Goal: Find contact information: Find contact information

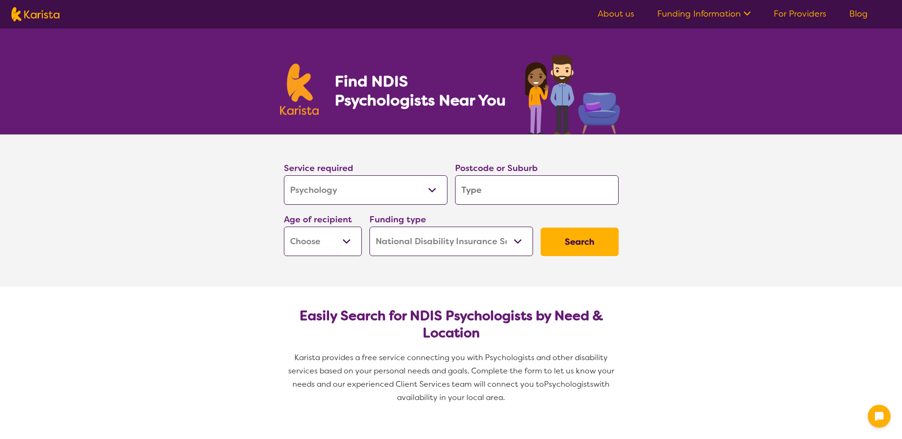
select select "Psychology"
select select "NDIS"
select select "Psychology"
select select "NDIS"
click at [483, 189] on input "search" at bounding box center [537, 189] width 164 height 29
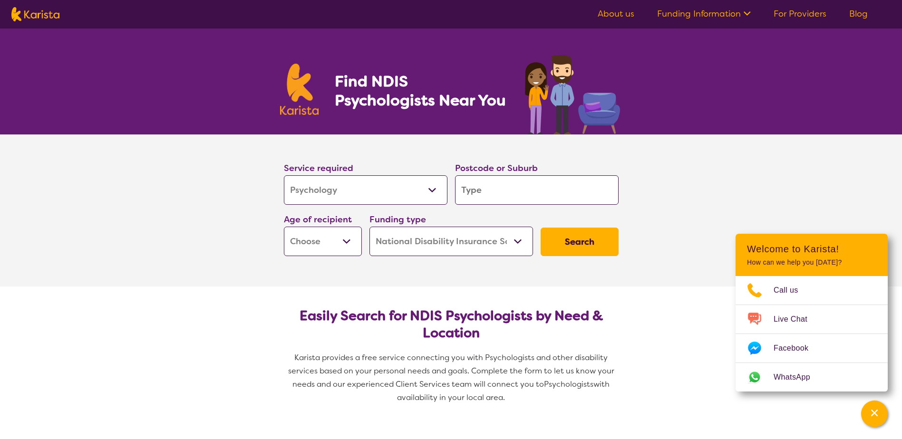
type input "3"
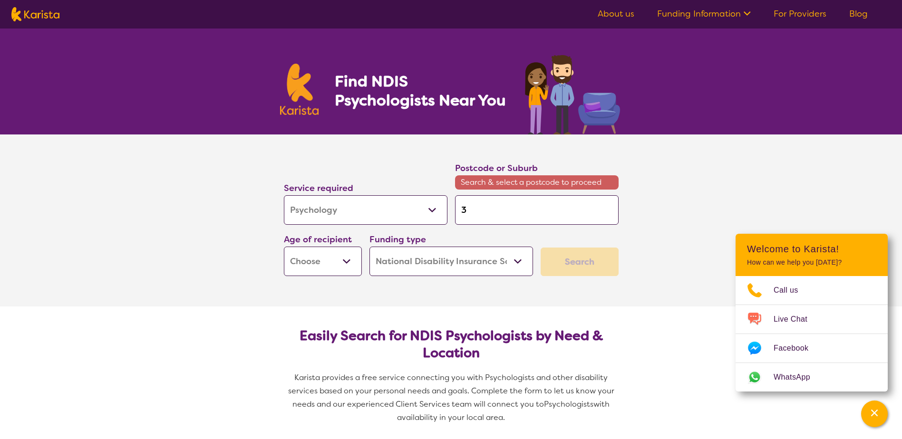
type input "31"
type input "317"
type input "3175"
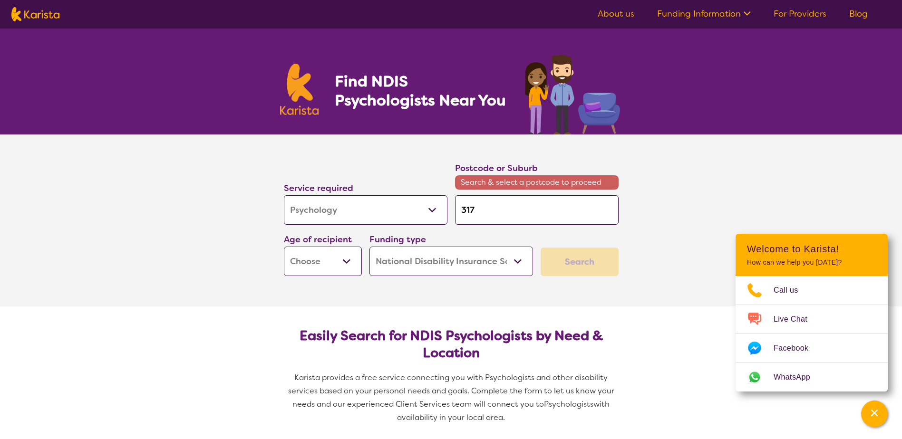
type input "3175"
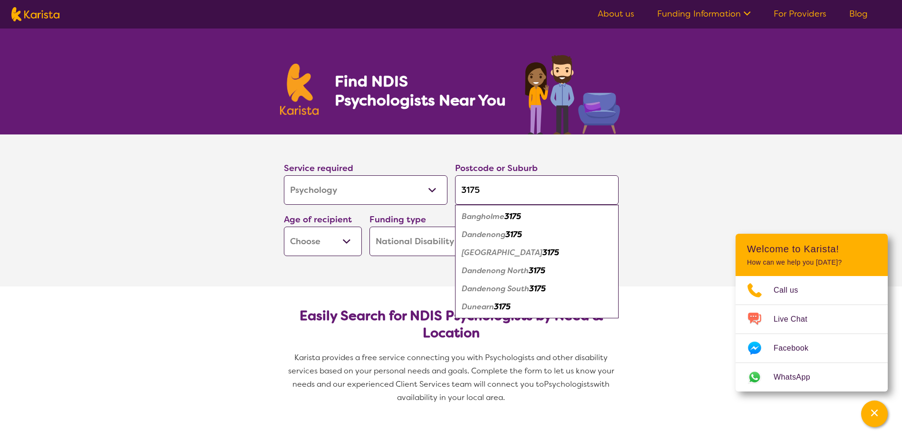
type input "3175"
click at [500, 272] on em "Dandenong North" at bounding box center [495, 271] width 67 height 10
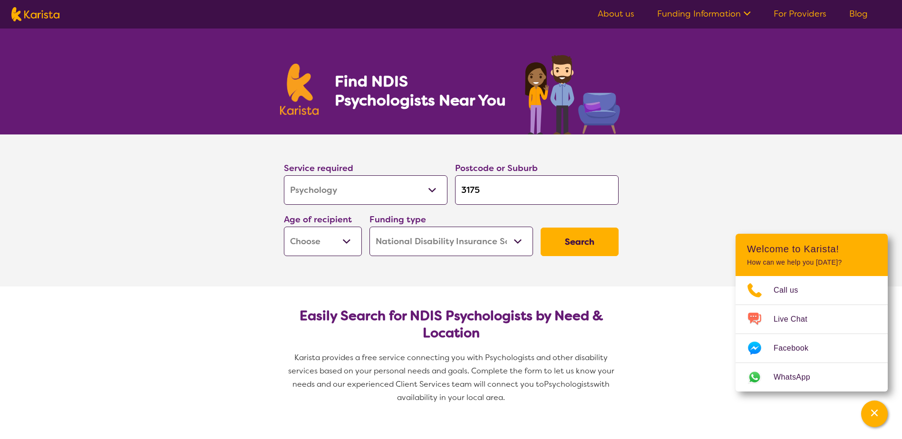
click at [345, 270] on section "Service required Allied Health Assistant Assessment ([MEDICAL_DATA] or [MEDICAL…" at bounding box center [451, 211] width 380 height 152
click at [351, 241] on select "Early Childhood - 0 to 9 Child - 10 to 11 Adolescent - 12 to 17 Adult - 18 to 6…" at bounding box center [323, 241] width 78 height 29
select select "AD"
click at [284, 227] on select "Early Childhood - 0 to 9 Child - 10 to 11 Adolescent - 12 to 17 Adult - 18 to 6…" at bounding box center [323, 241] width 78 height 29
select select "AD"
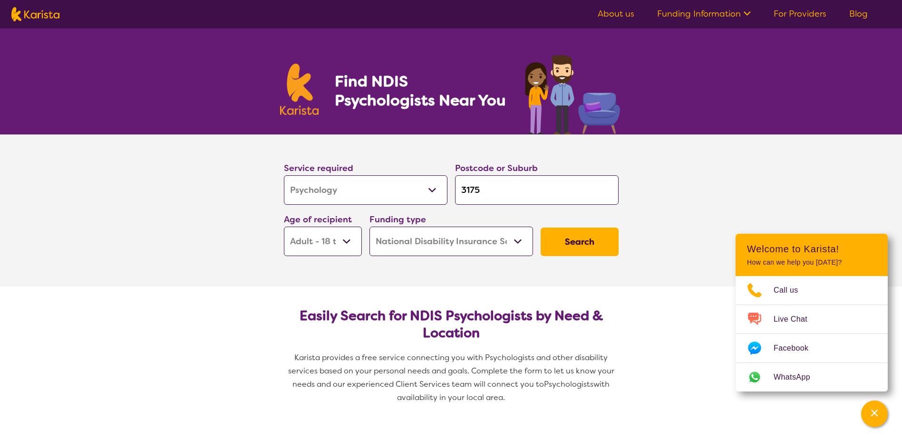
click at [583, 244] on button "Search" at bounding box center [579, 242] width 78 height 29
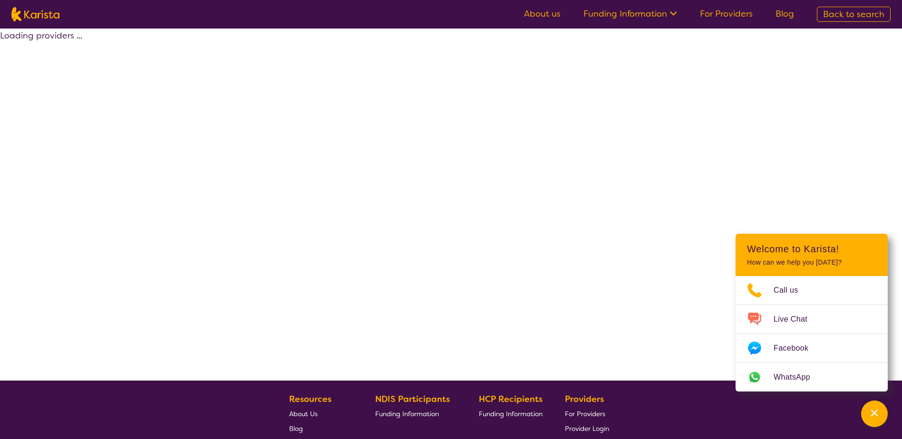
select select "by_score"
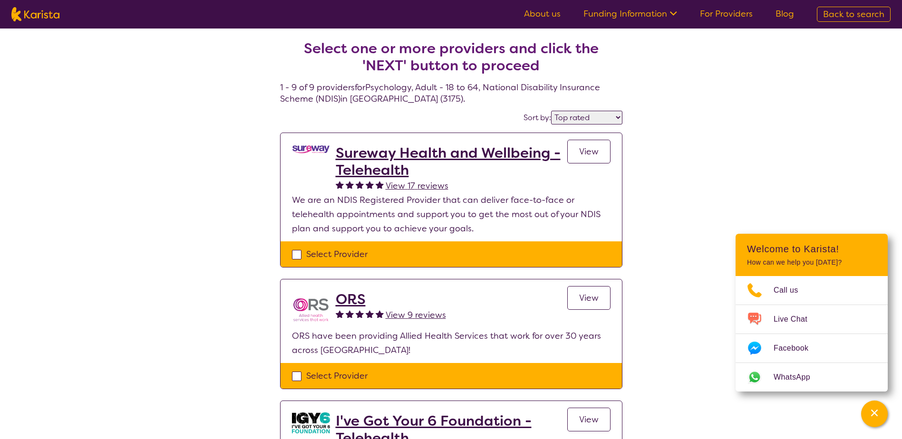
click at [383, 169] on h2 "Sureway Health and Wellbeing - Telehealth" at bounding box center [451, 161] width 231 height 34
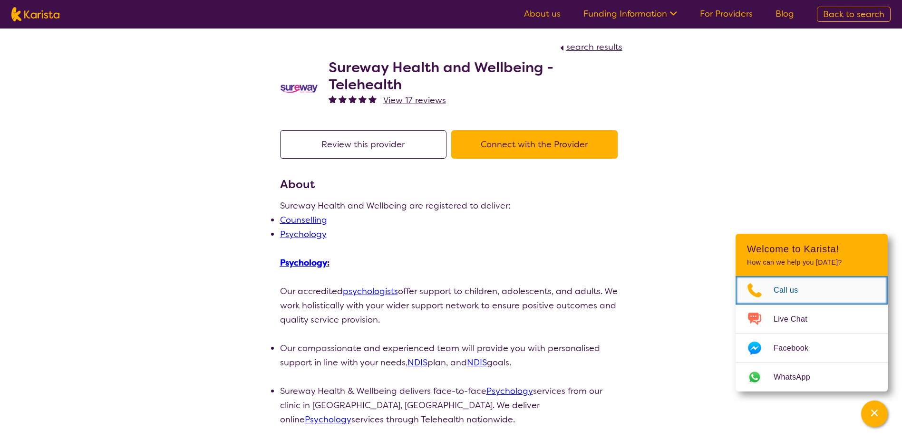
click at [792, 292] on span "Call us" at bounding box center [791, 290] width 36 height 14
click at [674, 16] on icon at bounding box center [672, 13] width 10 height 10
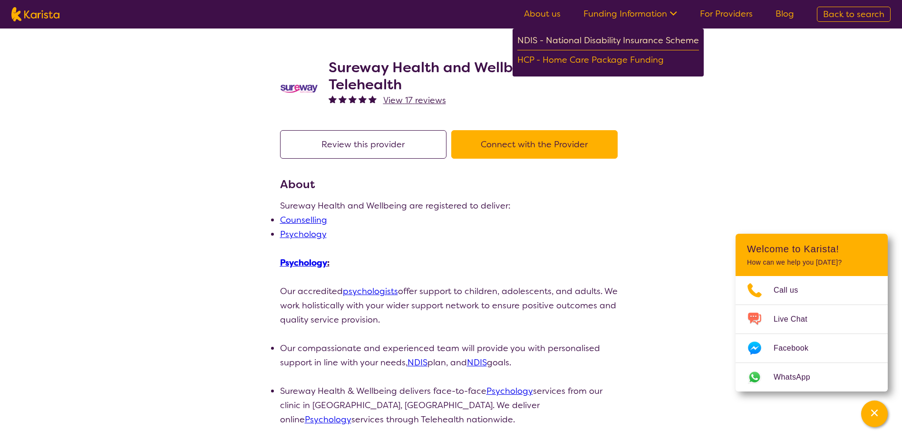
click at [643, 41] on div "NDIS - National Disability Insurance Scheme" at bounding box center [608, 41] width 182 height 17
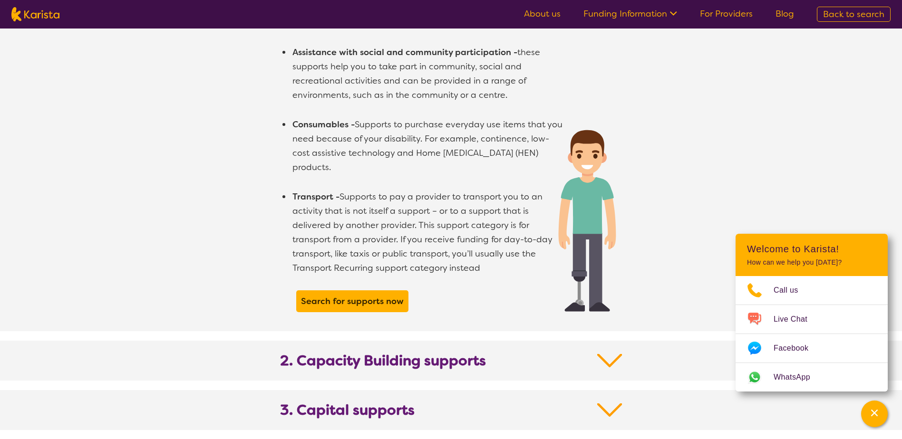
scroll to position [611, 0]
